Goal: Information Seeking & Learning: Learn about a topic

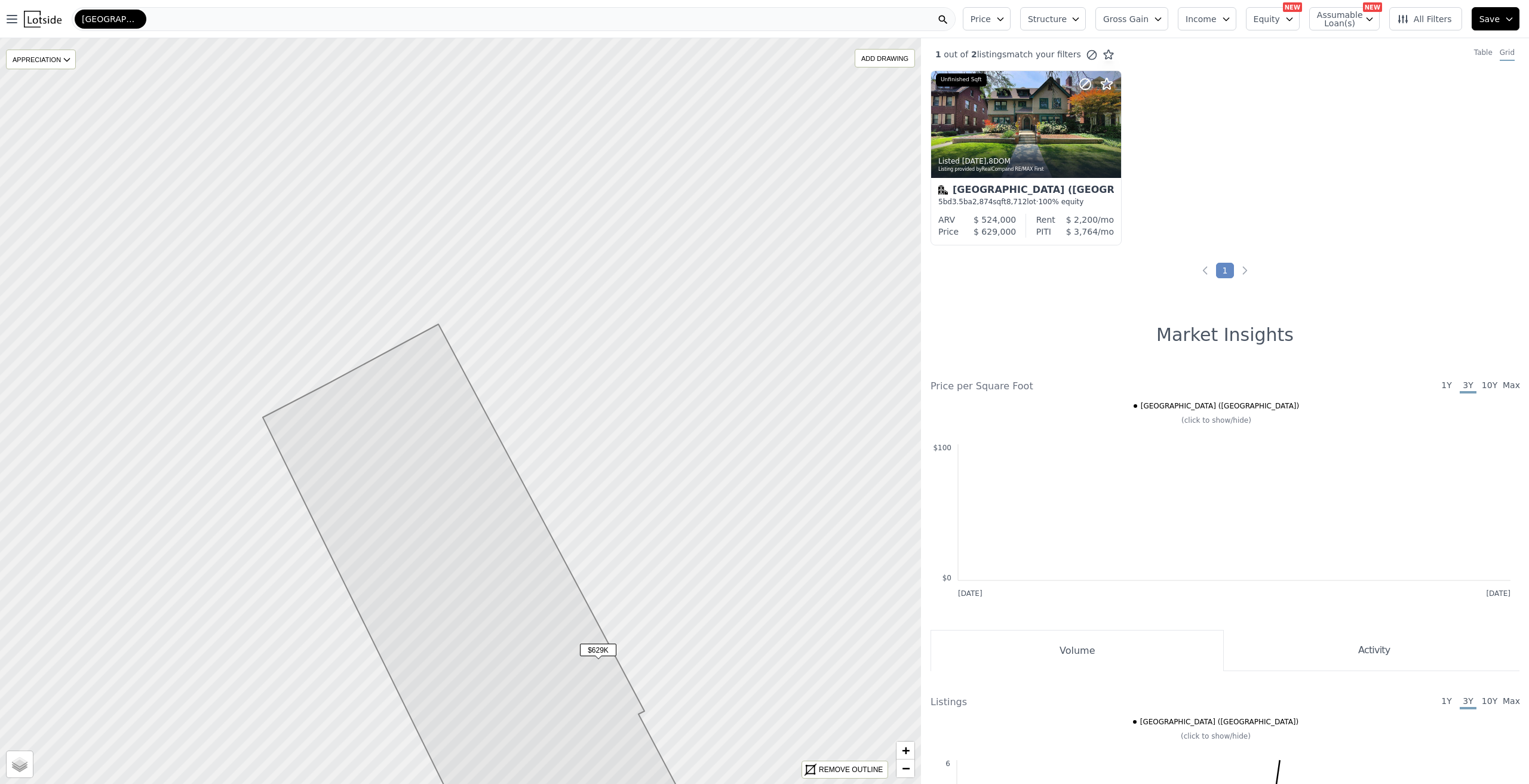
click at [192, 13] on div "[GEOGRAPHIC_DATA] ([GEOGRAPHIC_DATA])" at bounding box center [513, 19] width 884 height 24
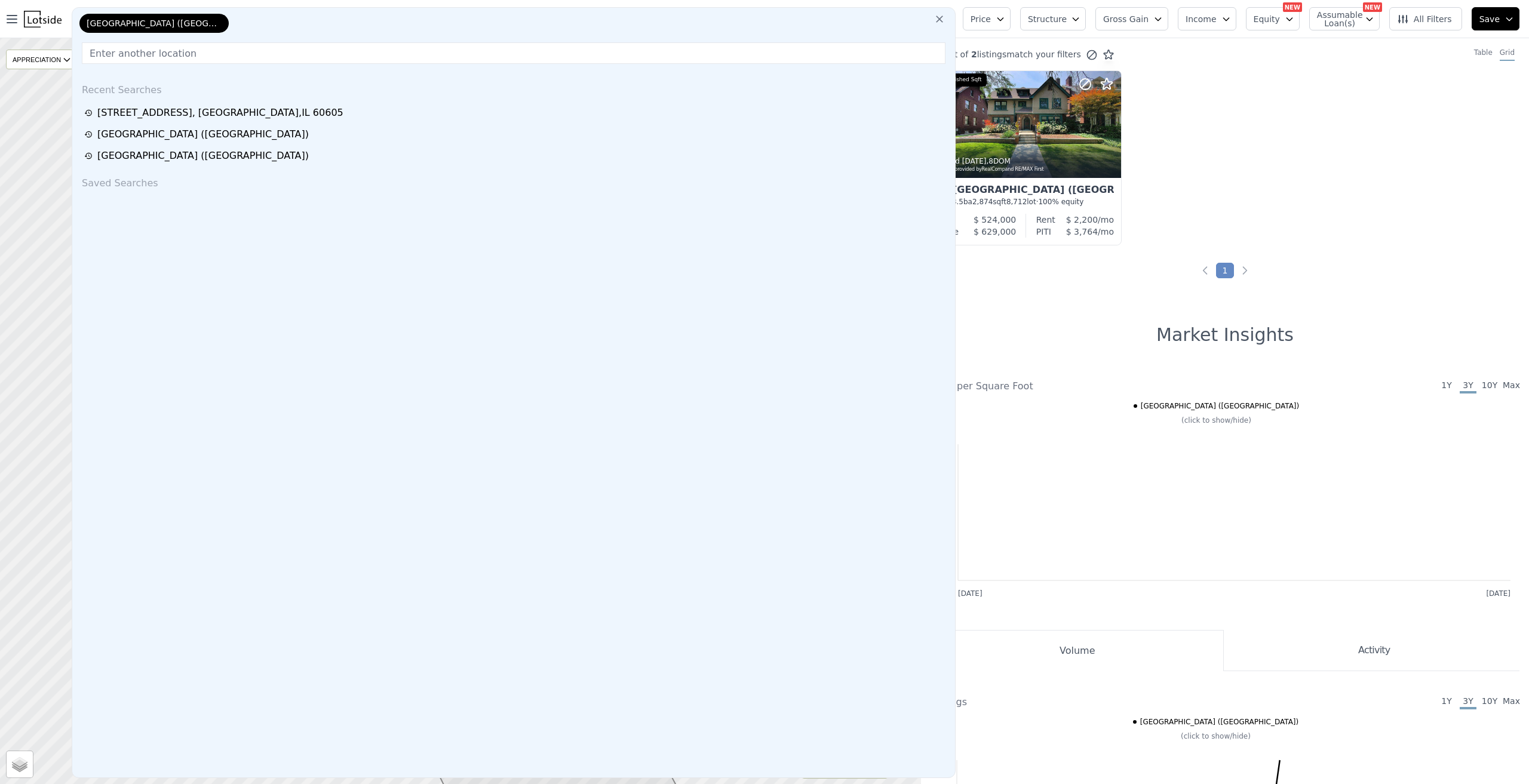
click at [232, 54] on input "text" at bounding box center [513, 53] width 863 height 22
paste input "[STREET_ADDRESS][PERSON_NAME]"
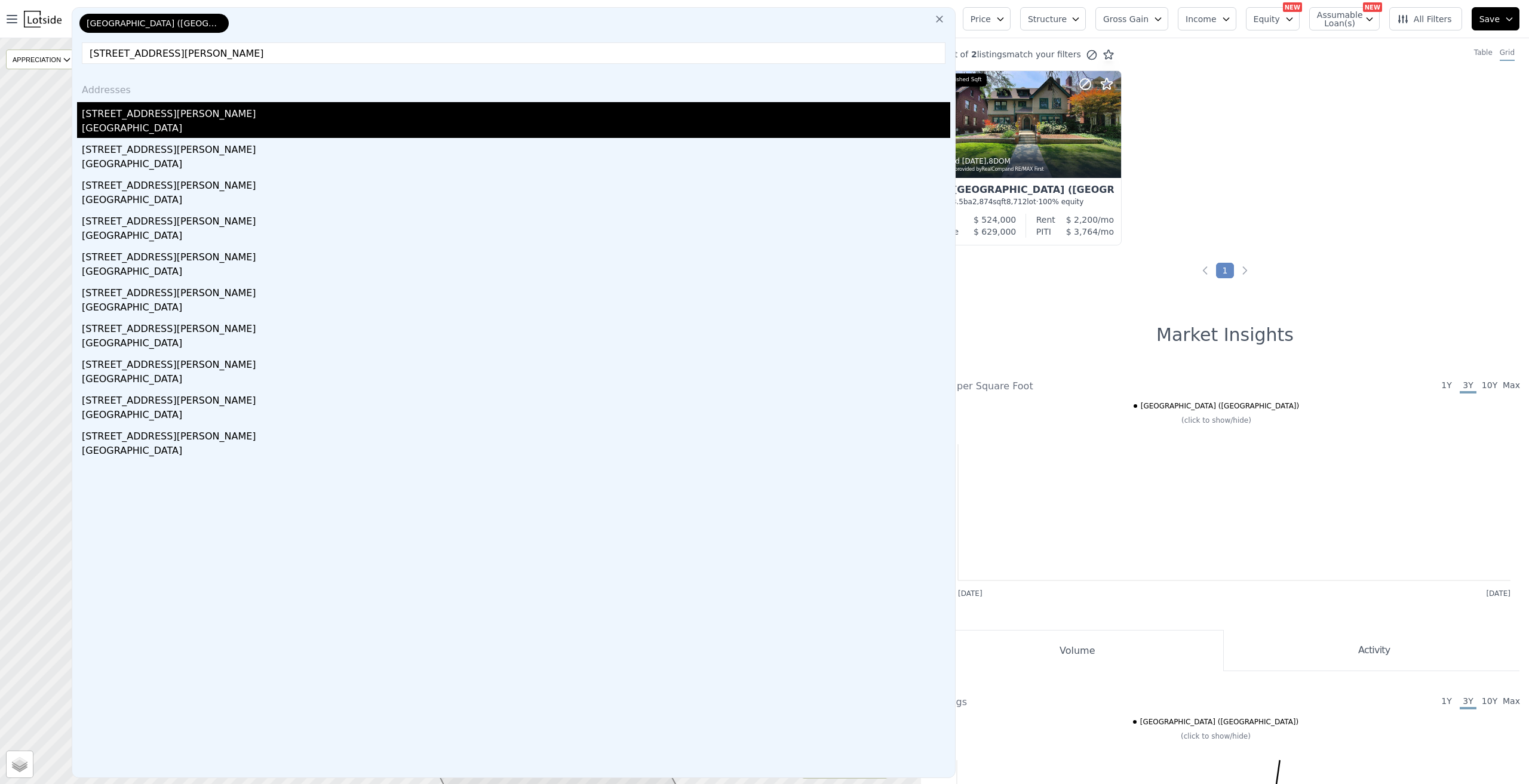
type input "[STREET_ADDRESS][PERSON_NAME]"
click at [152, 109] on div "[STREET_ADDRESS][PERSON_NAME]" at bounding box center [515, 112] width 868 height 19
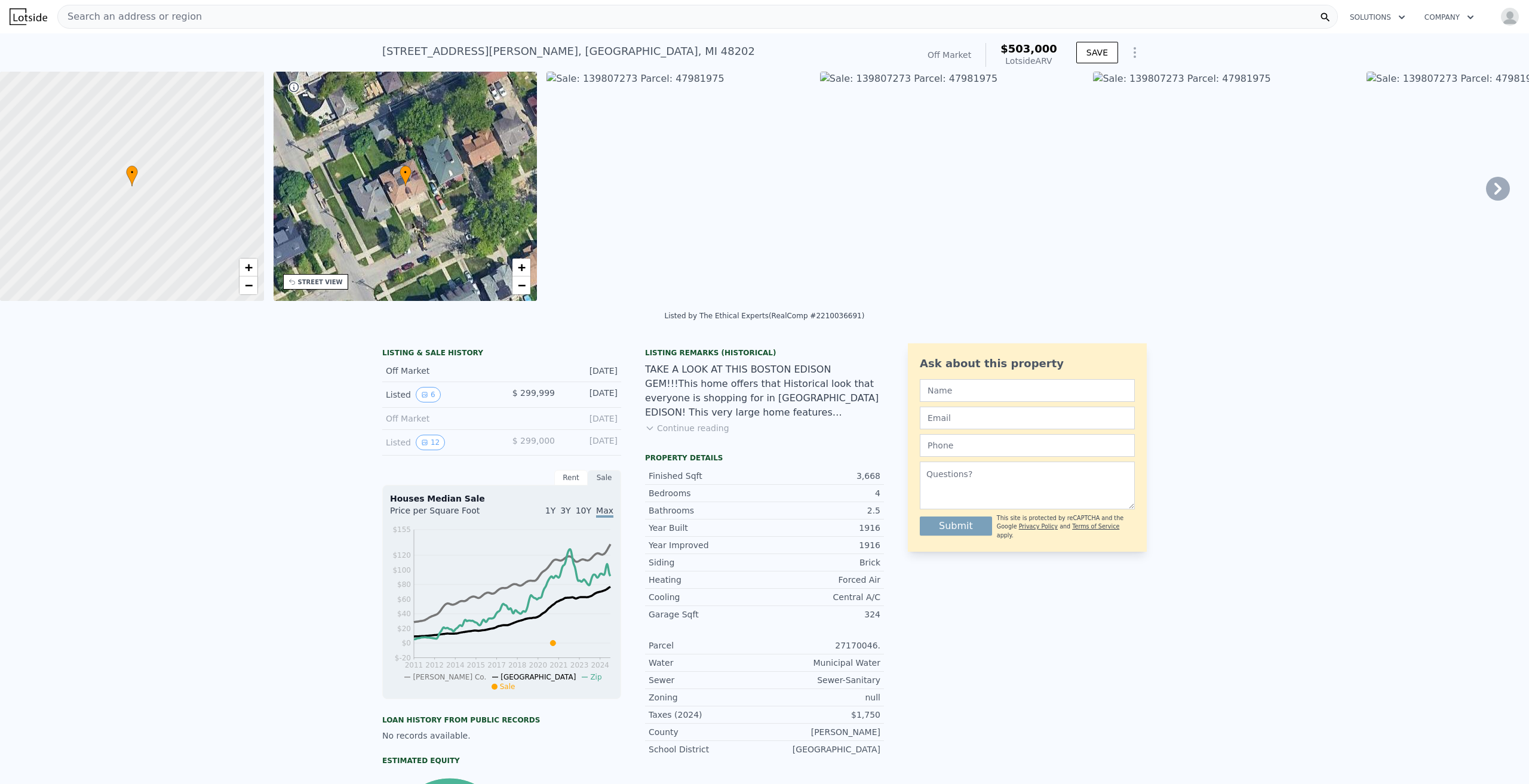
click at [643, 116] on img at bounding box center [678, 187] width 264 height 229
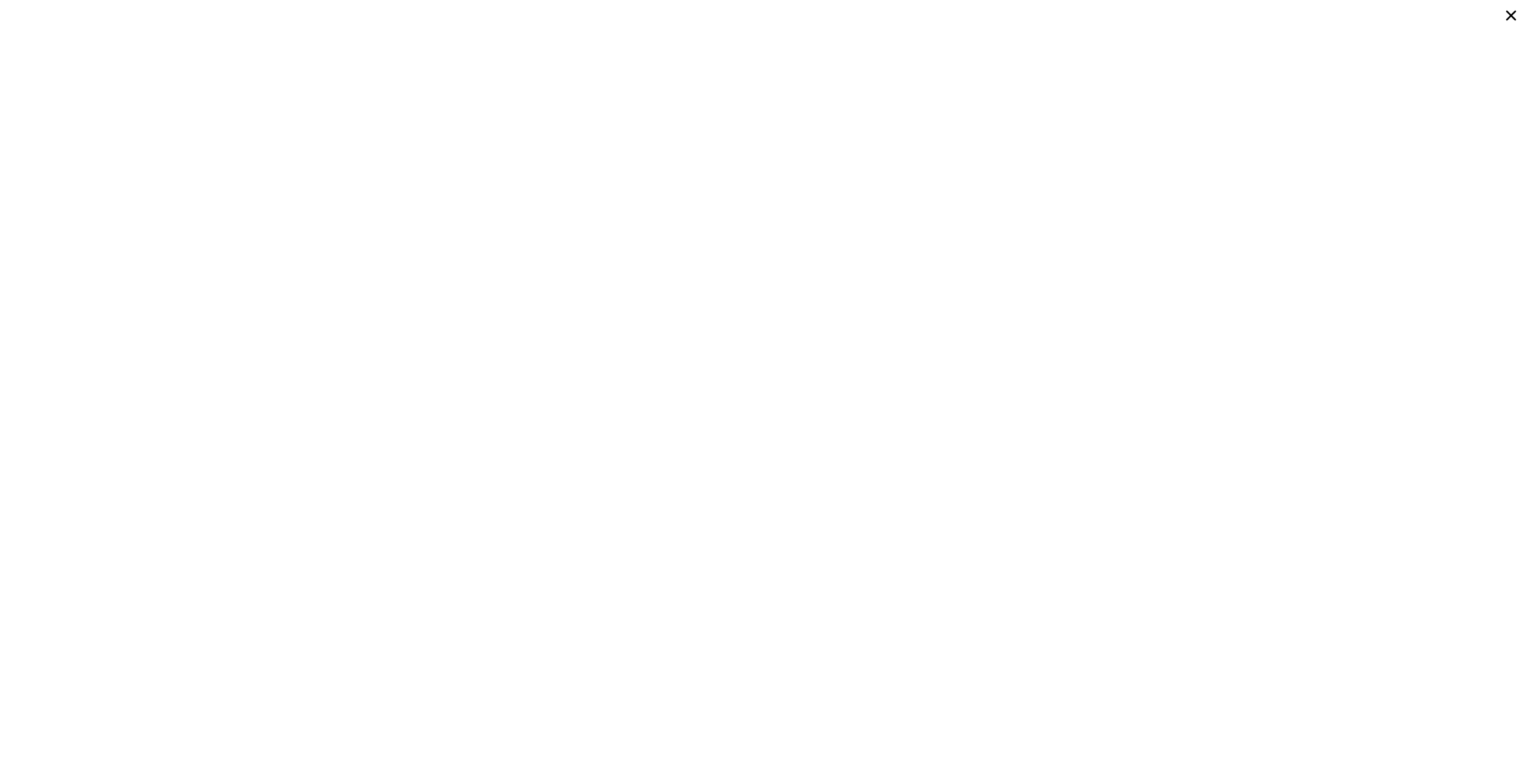
click at [1508, 12] on icon at bounding box center [1510, 15] width 22 height 22
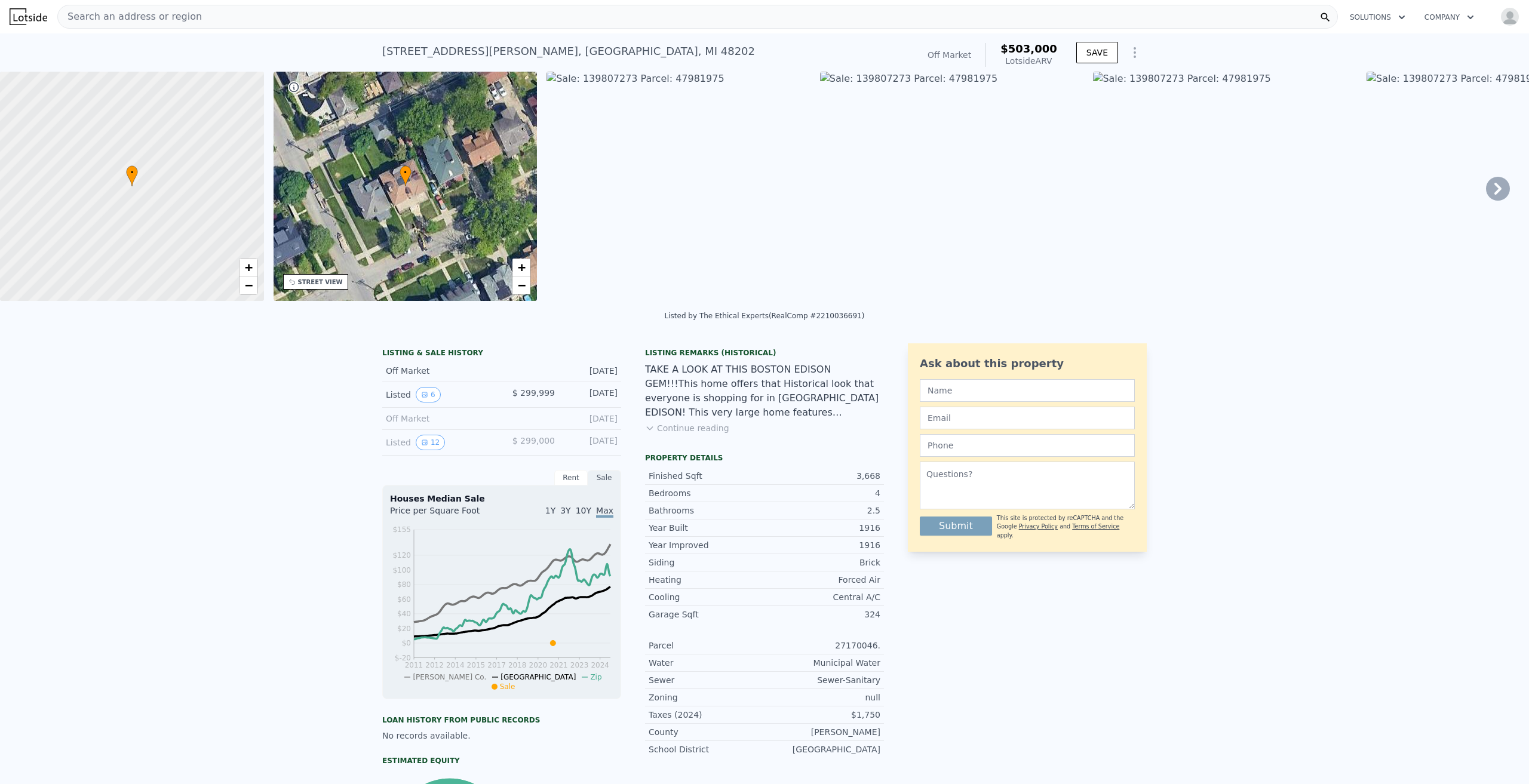
click at [670, 434] on button "Continue reading" at bounding box center [687, 428] width 84 height 12
